Goal: Task Accomplishment & Management: Manage account settings

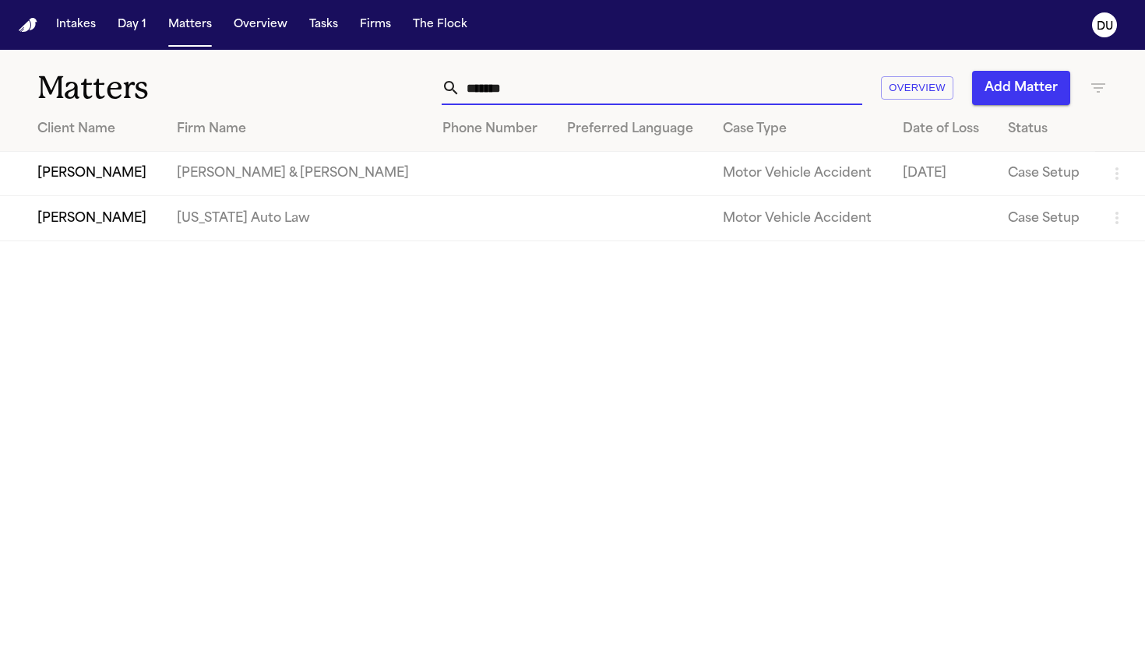
type input "*******"
click at [235, 221] on td "Michigan Auto Law" at bounding box center [297, 218] width 266 height 44
click at [129, 226] on td "Lea Gatson" at bounding box center [82, 218] width 164 height 44
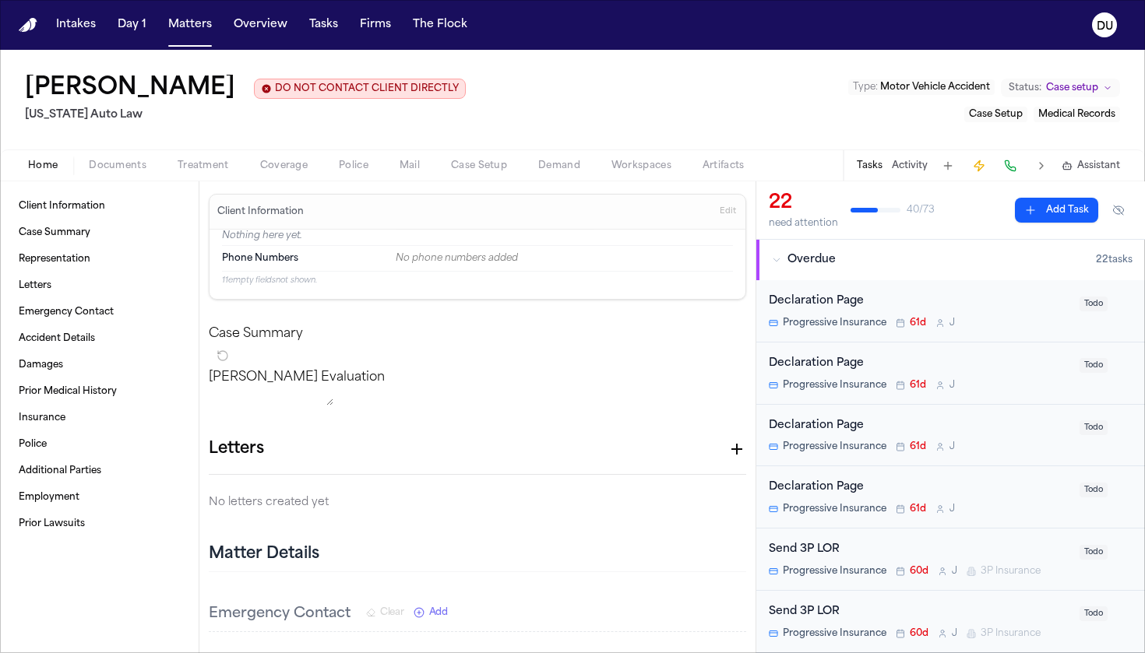
click at [1065, 119] on span "Medical Records" at bounding box center [1076, 114] width 77 height 9
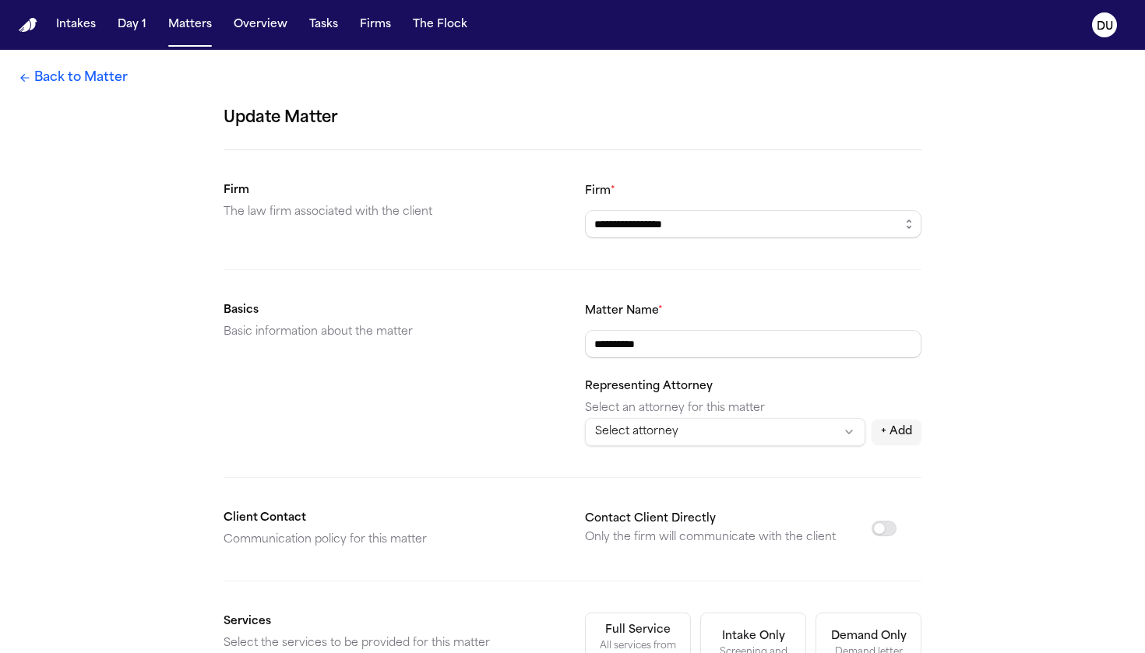
click at [58, 97] on div "**********" at bounding box center [572, 550] width 1145 height 1001
click at [65, 83] on link "Back to Matter" at bounding box center [73, 78] width 109 height 19
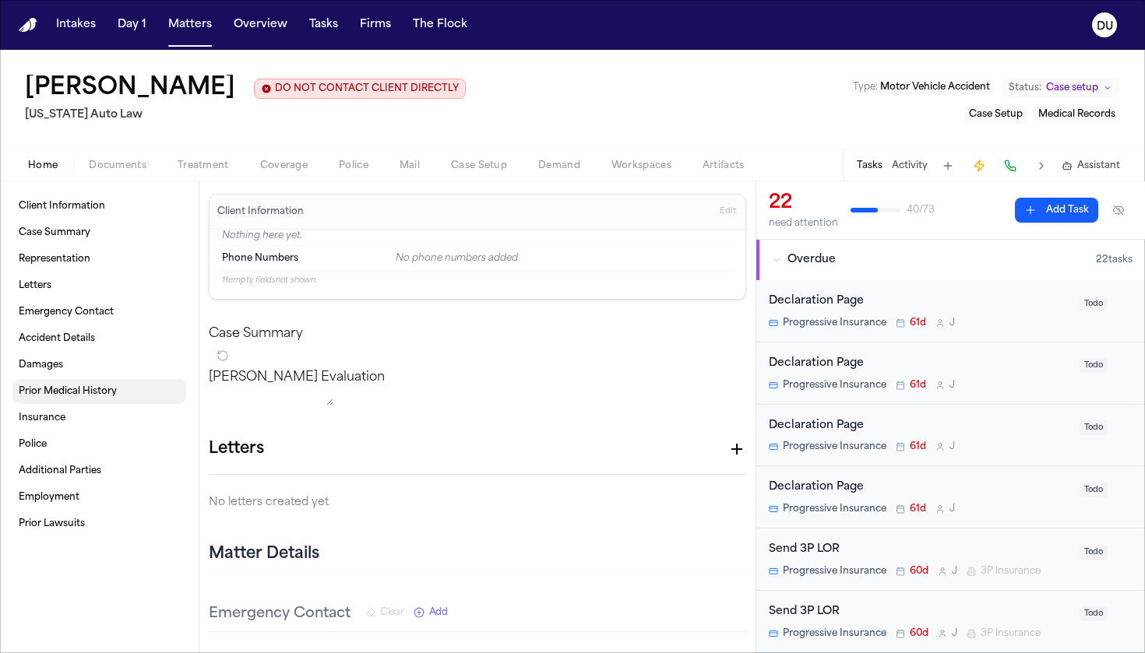
click at [70, 398] on span "Prior Medical History" at bounding box center [68, 392] width 98 height 12
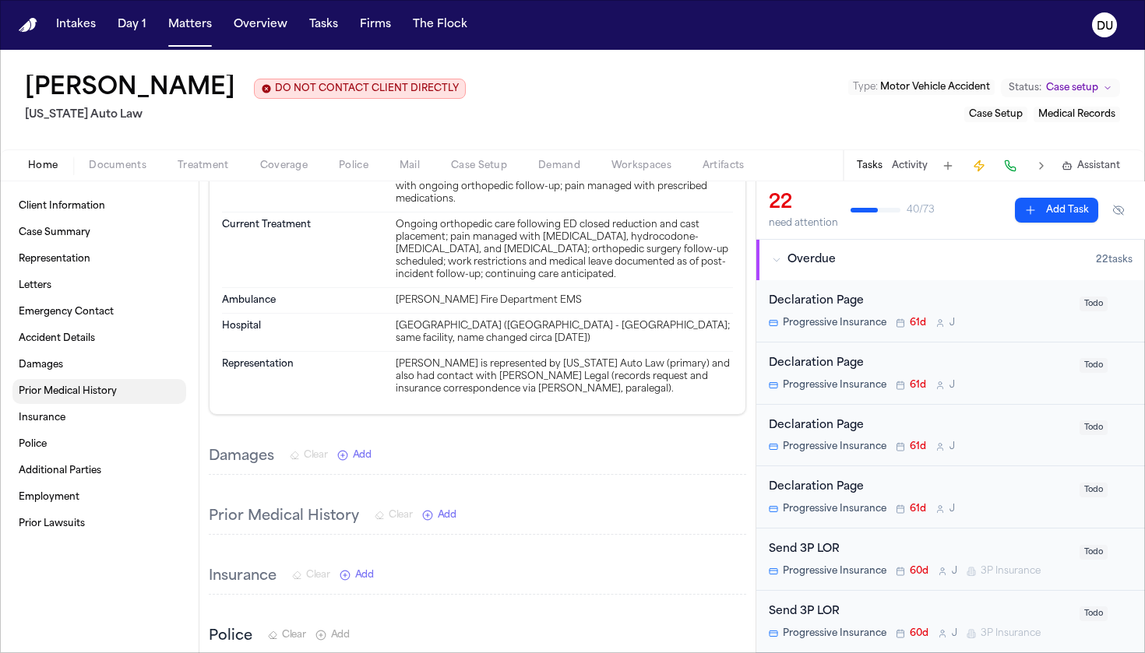
scroll to position [1379, 0]
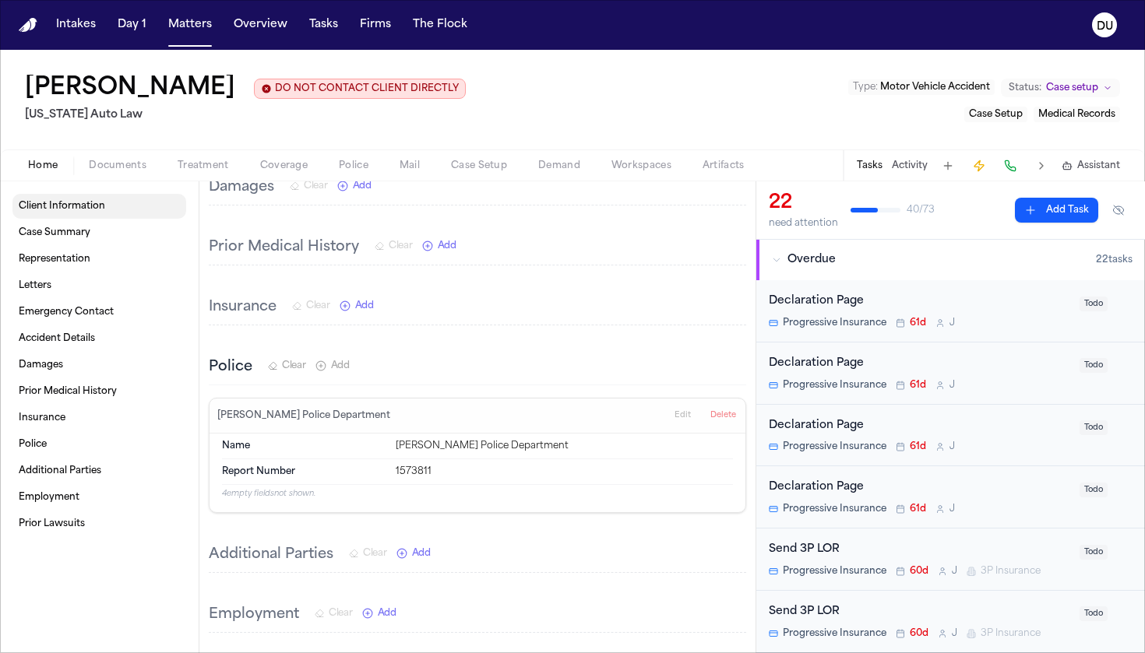
click at [62, 211] on span "Client Information" at bounding box center [62, 206] width 86 height 12
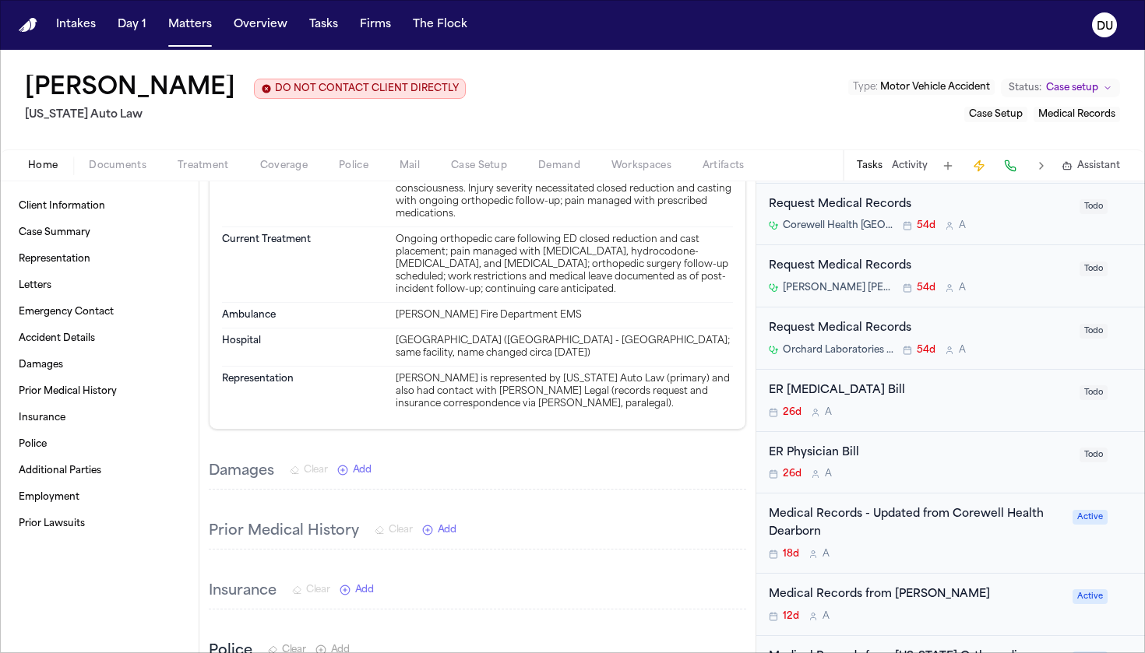
scroll to position [900, 0]
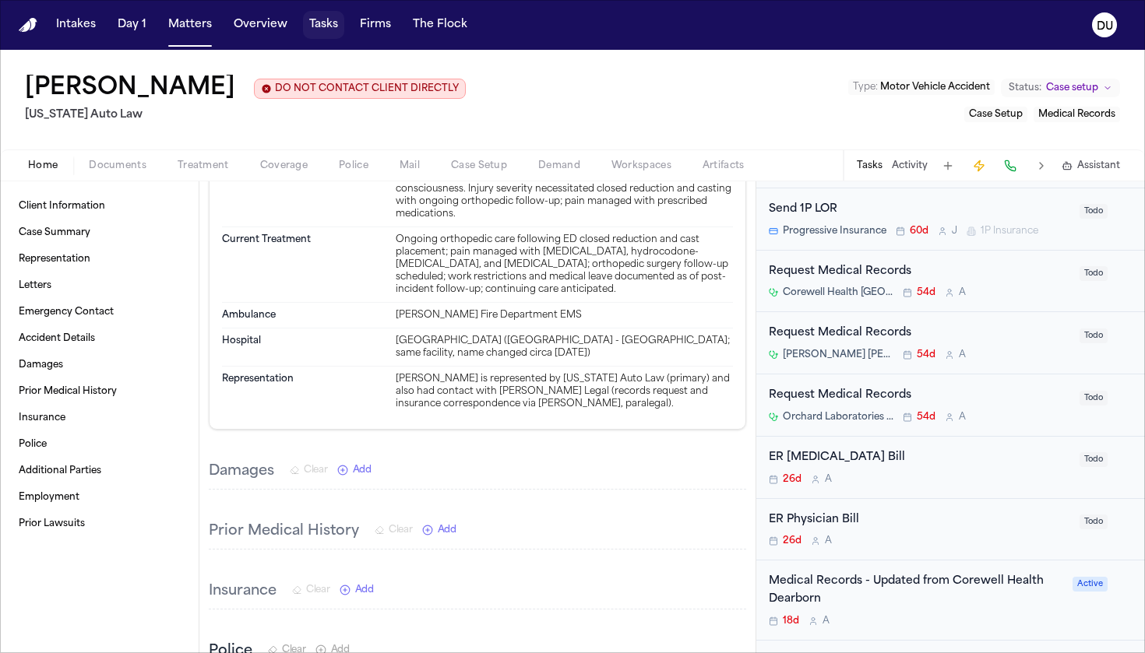
click at [324, 32] on button "Tasks" at bounding box center [323, 25] width 41 height 28
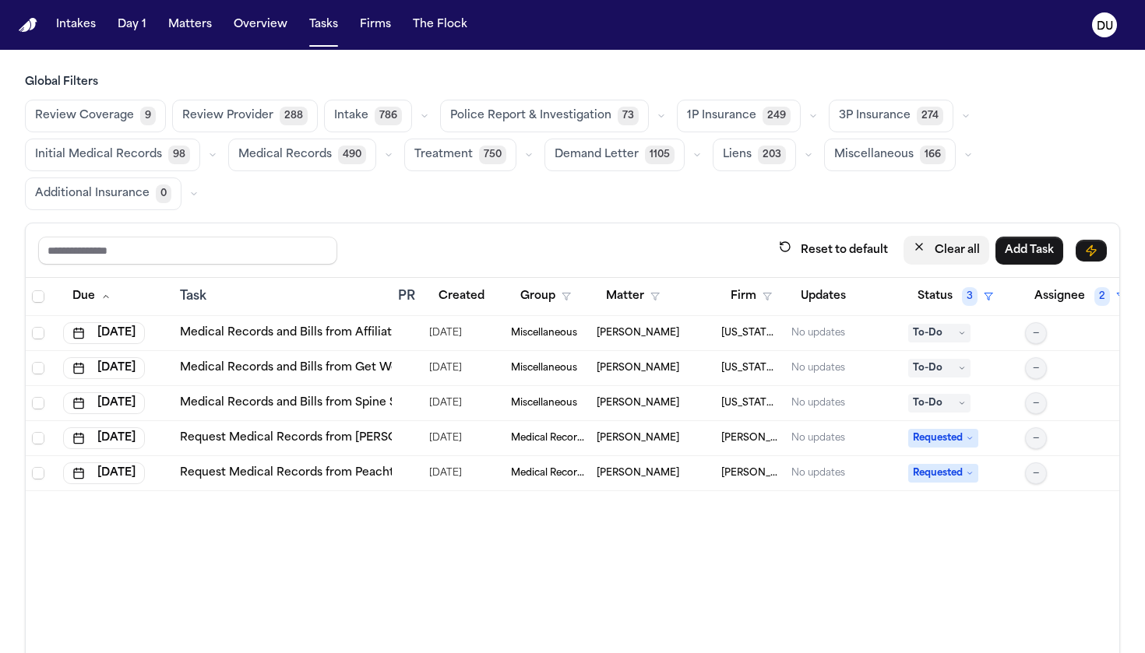
click at [914, 248] on icon "button" at bounding box center [919, 247] width 12 height 12
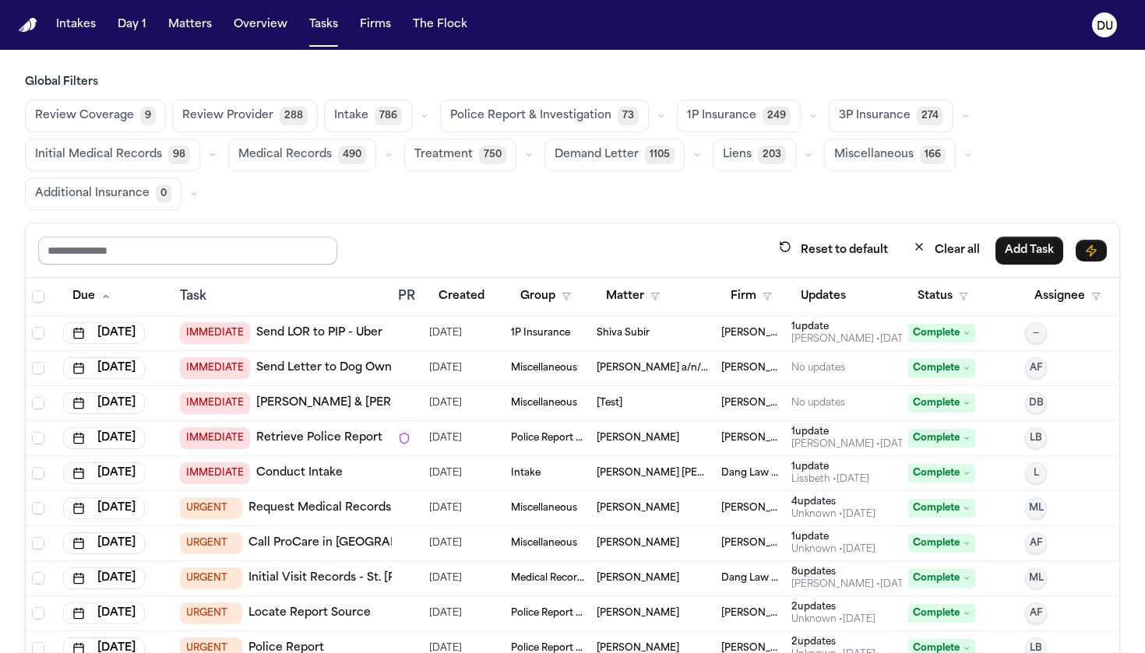
click at [234, 251] on input "text" at bounding box center [187, 251] width 299 height 28
click at [917, 249] on icon "button" at bounding box center [919, 247] width 12 height 12
click at [241, 246] on input "text" at bounding box center [187, 251] width 299 height 28
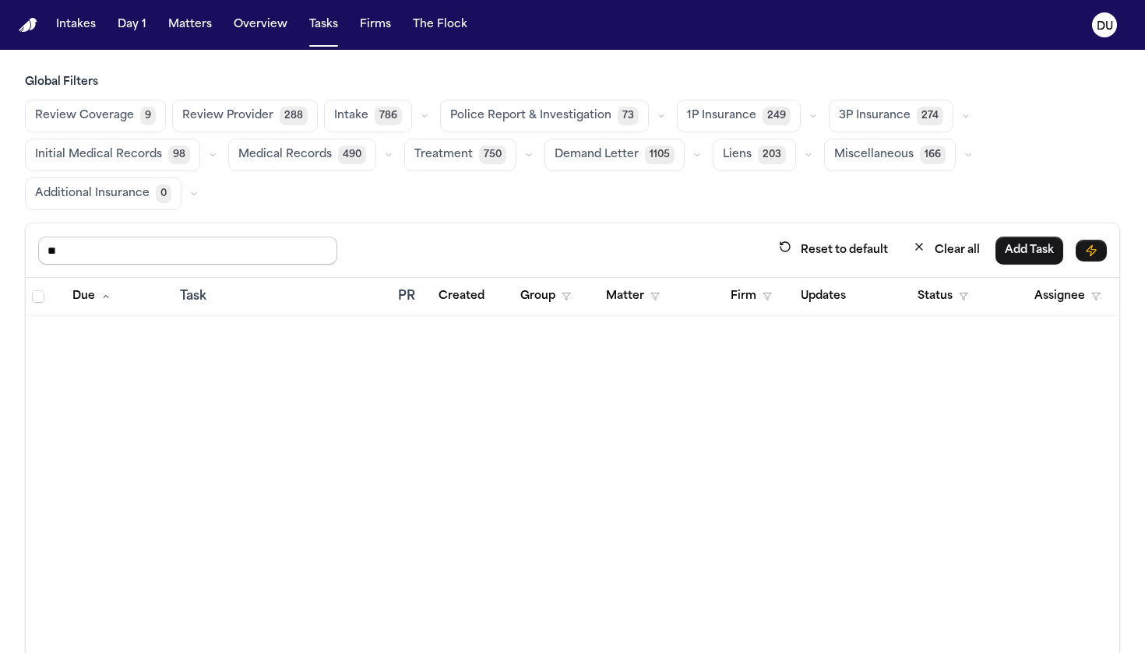
type input "*"
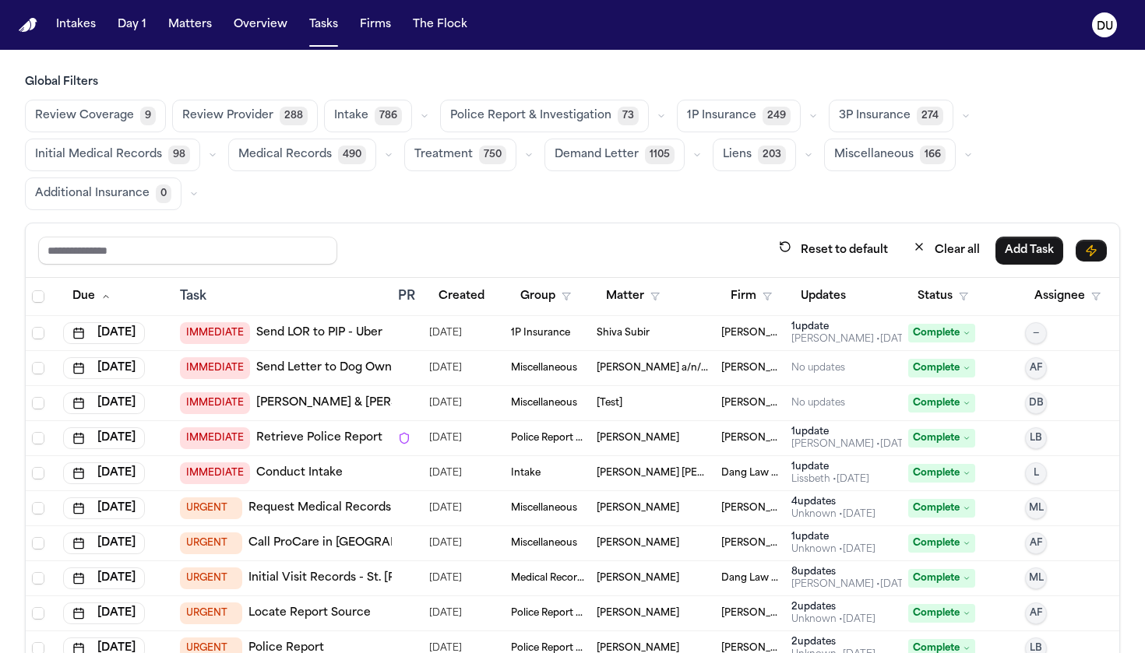
click at [347, 148] on span "490" at bounding box center [352, 155] width 28 height 19
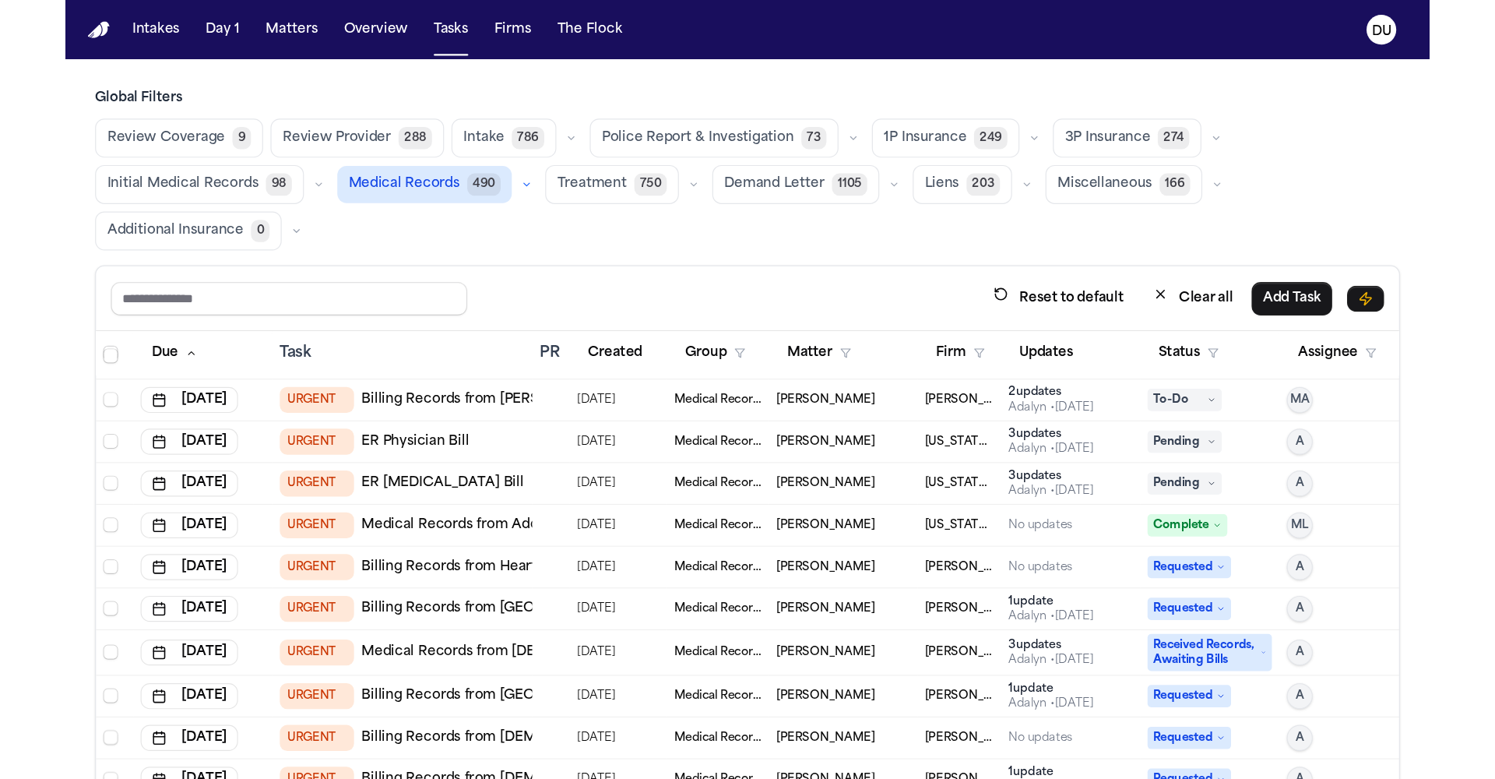
scroll to position [140, 0]
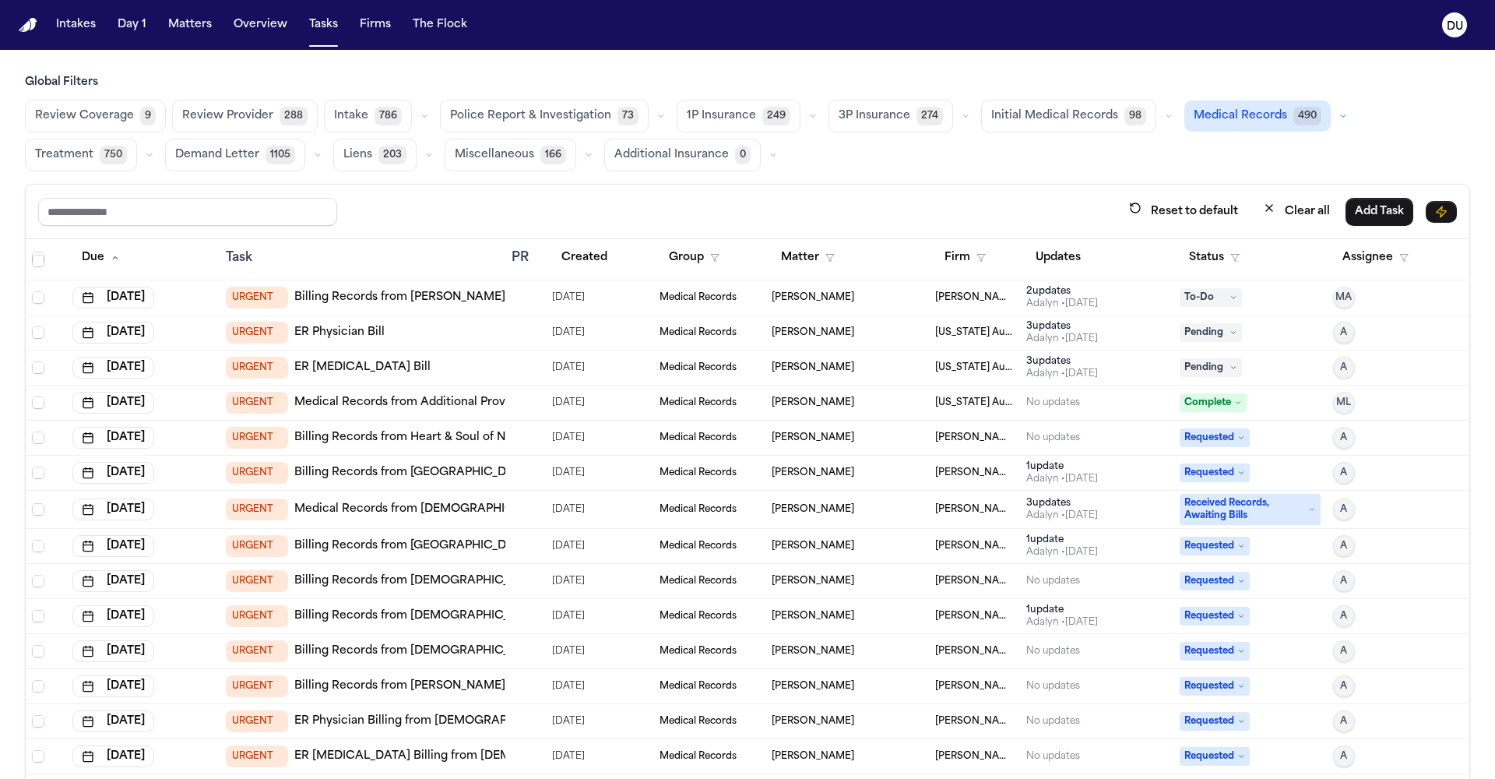
click at [18, 16] on nav "Intakes Day 1 Matters Overview Tasks Firms The Flock DU" at bounding box center [747, 25] width 1495 height 50
click at [26, 26] on img "Home" at bounding box center [28, 25] width 19 height 15
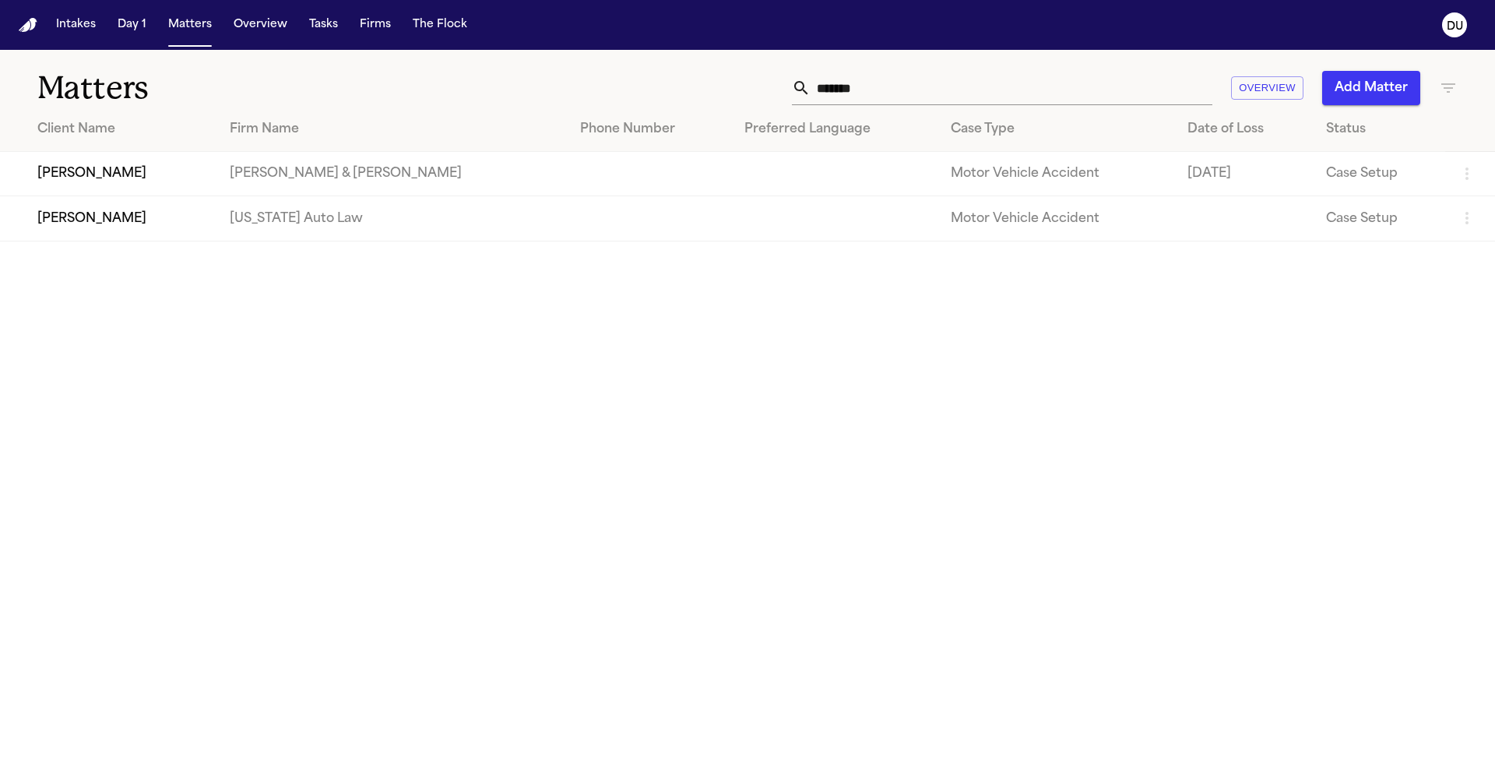
click at [314, 235] on td "Michigan Auto Law" at bounding box center [392, 218] width 351 height 44
click at [340, 215] on td "Michigan Auto Law" at bounding box center [392, 218] width 351 height 44
click at [96, 221] on td "Lea Gatson" at bounding box center [108, 218] width 217 height 44
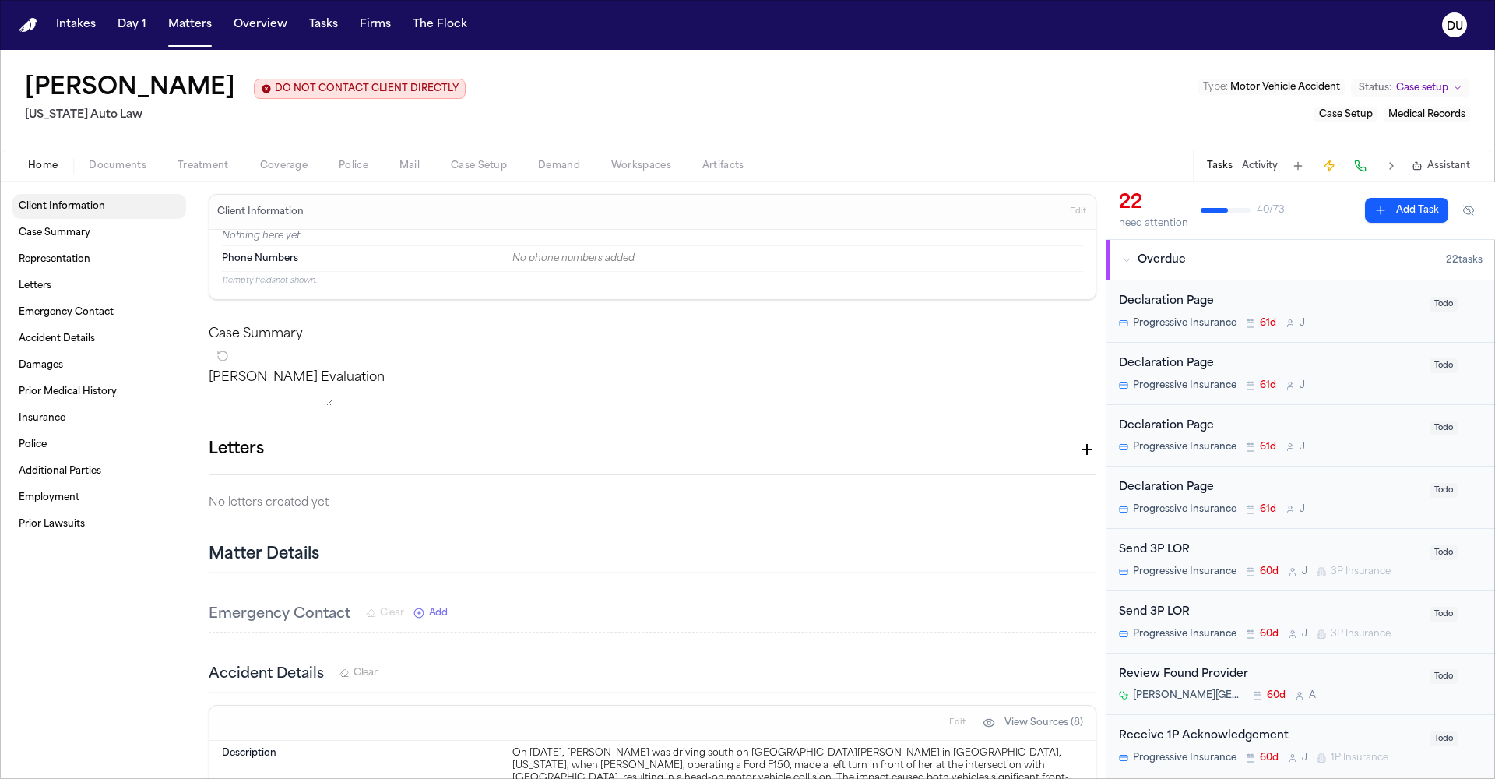
click at [45, 211] on span "Client Information" at bounding box center [62, 206] width 86 height 12
click at [89, 210] on span "Client Information" at bounding box center [62, 206] width 86 height 12
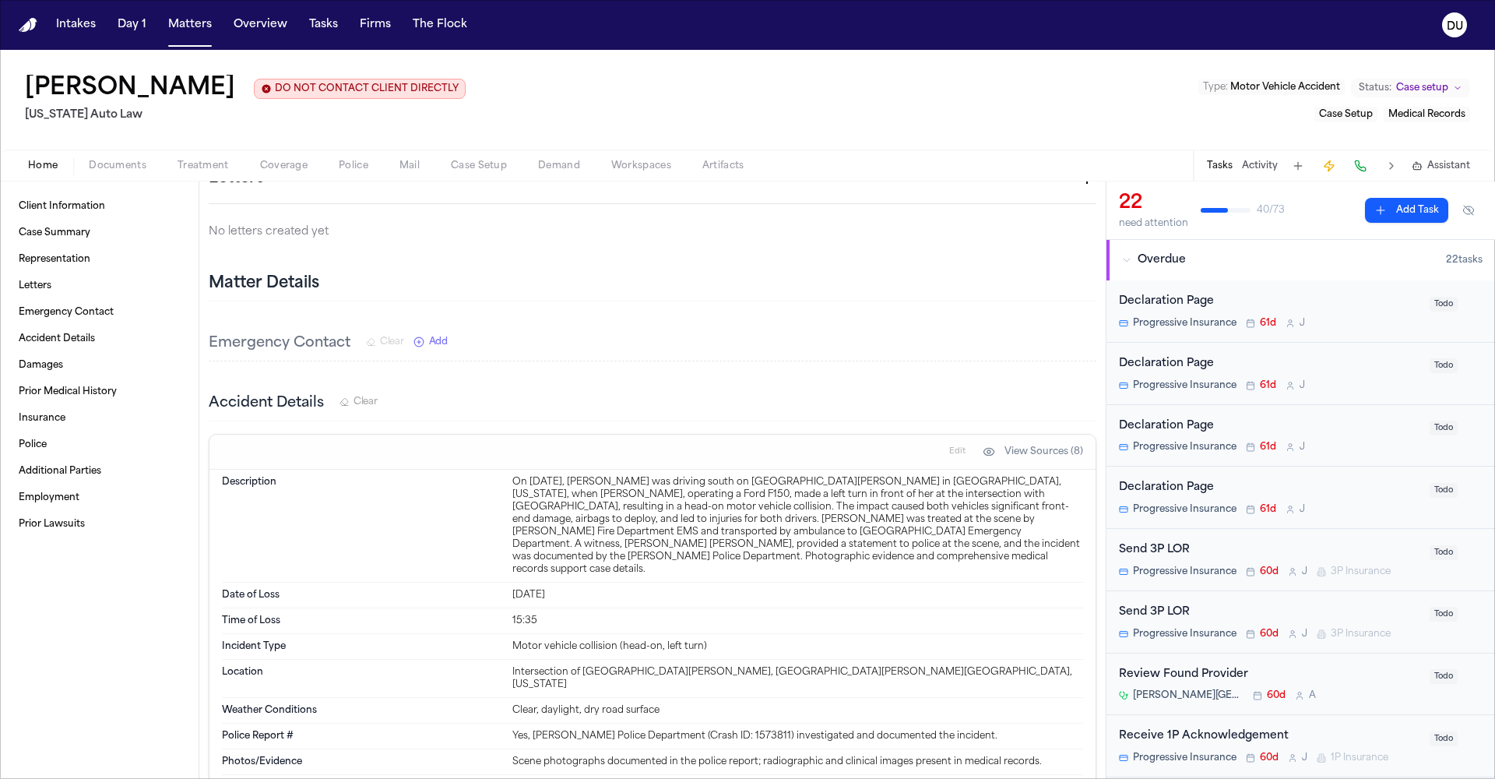
scroll to position [98, 0]
